Goal: Browse casually

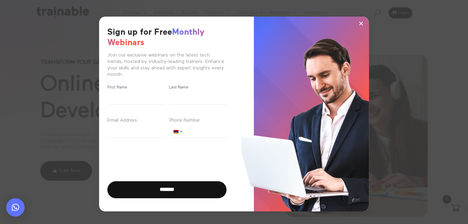
click at [362, 22] on span "×" at bounding box center [361, 23] width 5 height 9
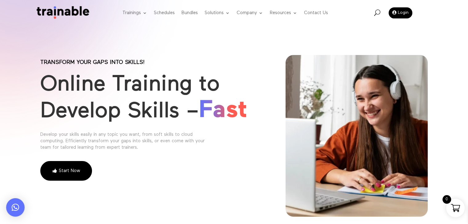
click at [19, 14] on div "Trainings Microsoft EC-Council Project Management Institute PMI Artificial Inte…" at bounding box center [175, 13] width 351 height 24
click at [173, 34] on div "Transform your gaps into skills! Online Training to Develop Skills – Fast Devel…" at bounding box center [234, 120] width 468 height 240
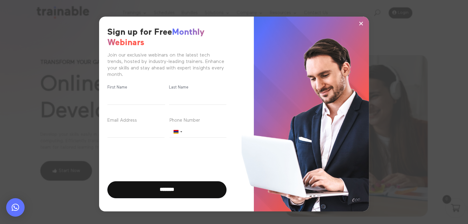
click at [362, 24] on span "×" at bounding box center [361, 23] width 5 height 9
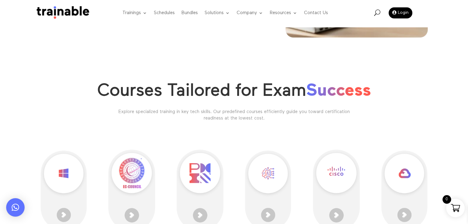
scroll to position [141, 0]
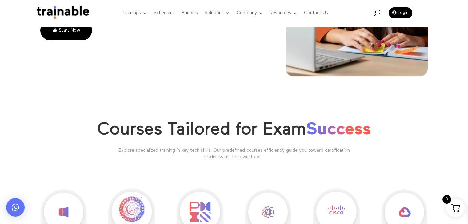
click at [60, 10] on img at bounding box center [62, 13] width 58 height 14
